Goal: Navigation & Orientation: Go to known website

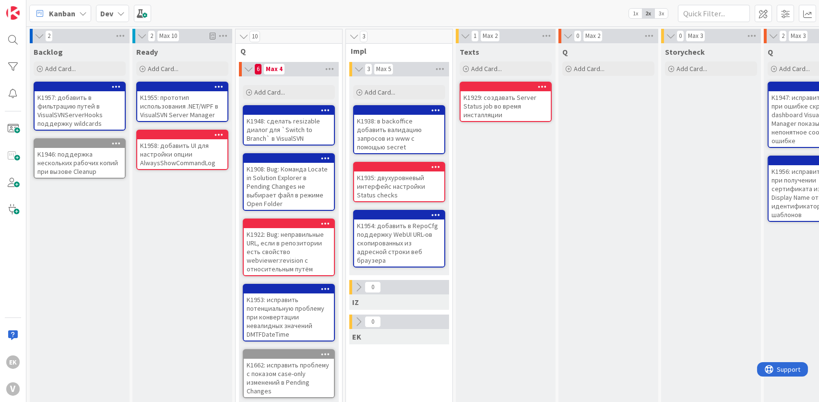
scroll to position [0, 273]
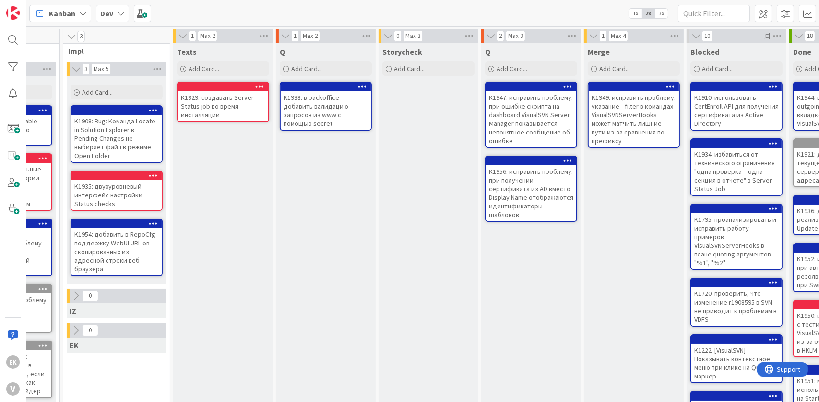
scroll to position [0, 305]
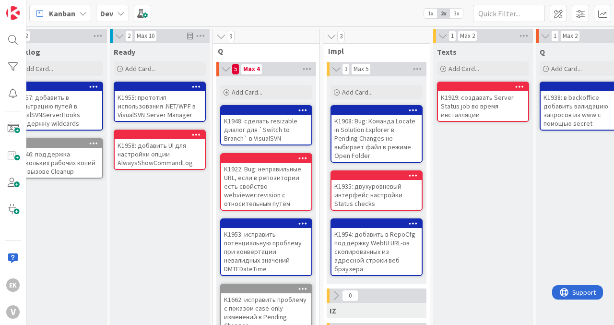
scroll to position [0, 82]
